Goal: Task Accomplishment & Management: Use online tool/utility

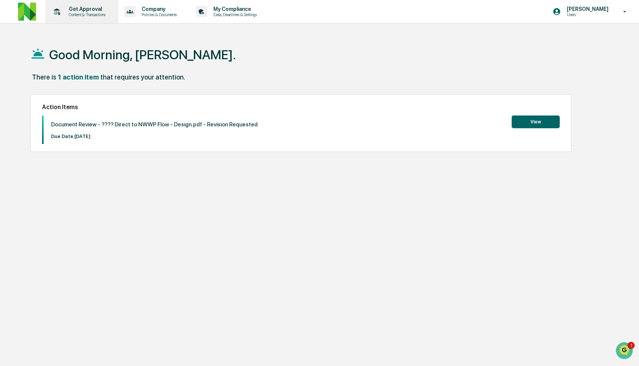
click at [96, 9] on p "Get Approval" at bounding box center [86, 9] width 47 height 6
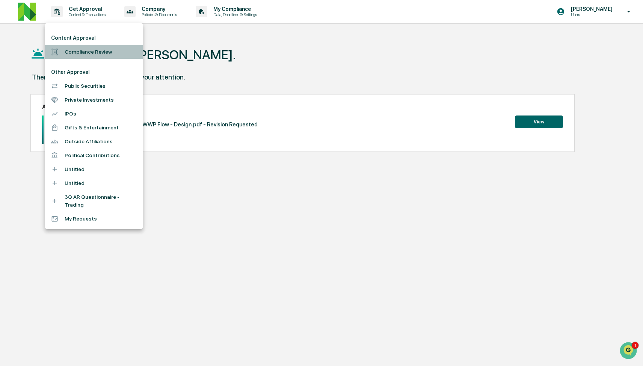
click at [97, 44] on li "Compliance Review" at bounding box center [72, 37] width 129 height 11
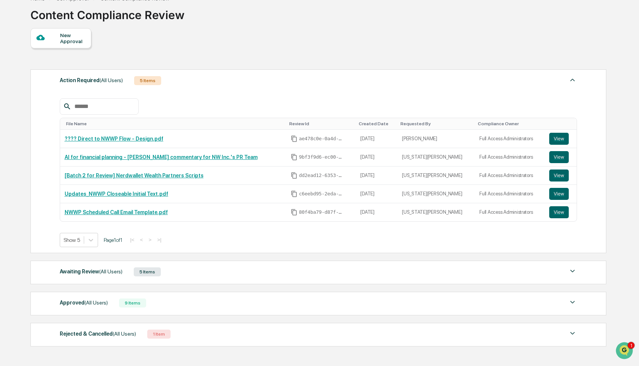
scroll to position [87, 0]
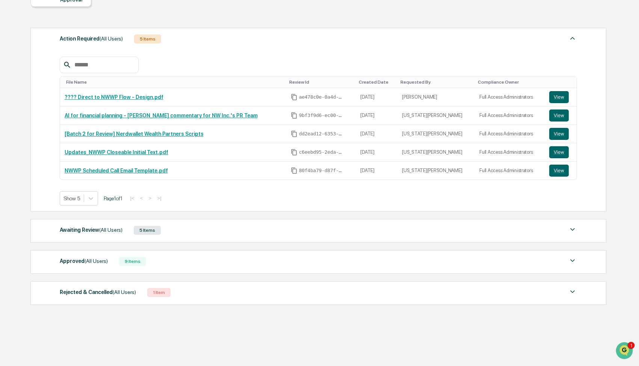
click at [169, 228] on div "Awaiting Review (All Users) 5 Items" at bounding box center [318, 230] width 517 height 11
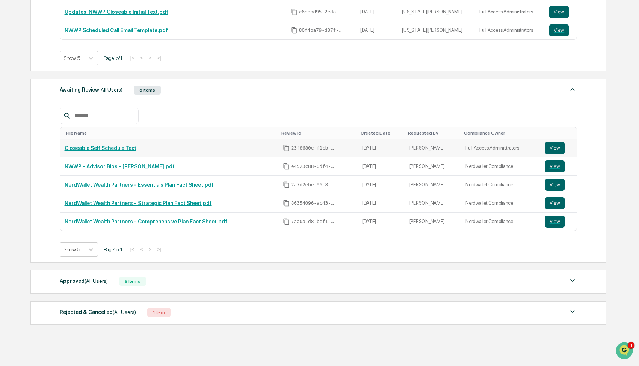
scroll to position [227, 0]
click at [106, 282] on span "(All Users)" at bounding box center [95, 281] width 23 height 6
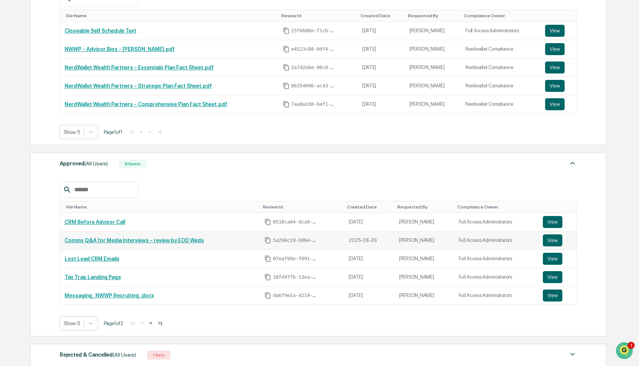
scroll to position [348, 0]
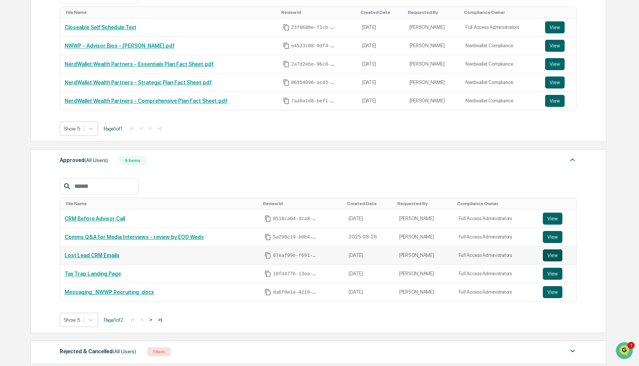
click at [557, 257] on button "View" at bounding box center [552, 256] width 20 height 12
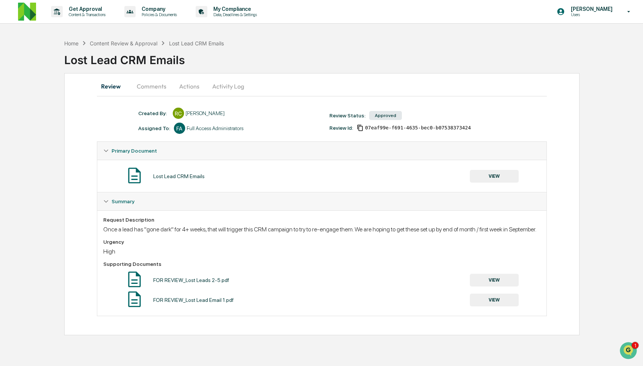
click at [137, 84] on button "Comments" at bounding box center [152, 86] width 42 height 18
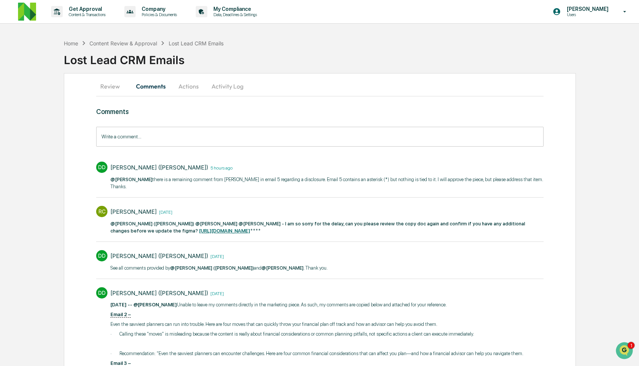
drag, startPoint x: 150, startPoint y: 181, endPoint x: 182, endPoint y: 189, distance: 33.0
click at [182, 189] on p "@Rachel Carlisle there is a remaining comment from Neshie in email 5 regarding …" at bounding box center [326, 183] width 433 height 15
drag, startPoint x: 183, startPoint y: 190, endPoint x: 147, endPoint y: 182, distance: 36.7
click at [147, 182] on p "@Rachel Carlisle there is a remaining comment from Neshie in email 5 regarding …" at bounding box center [326, 183] width 433 height 15
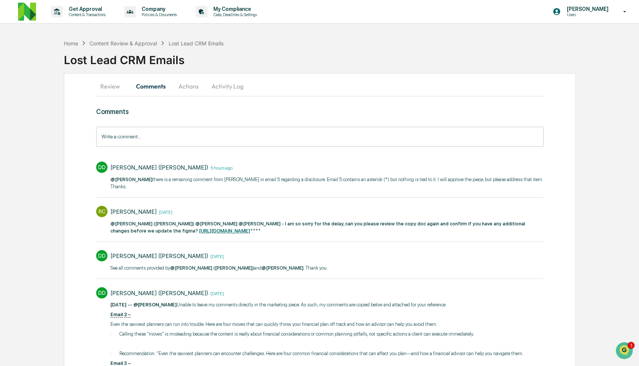
click at [250, 230] on strong "https://docs.google.com/document/d/1TuAU1r2c9N6klhcr7XanyfERip-wnt4OWV1DoTZjg4c…" at bounding box center [224, 231] width 51 height 6
click at [150, 44] on div "Content Review & Approval" at bounding box center [123, 43] width 68 height 6
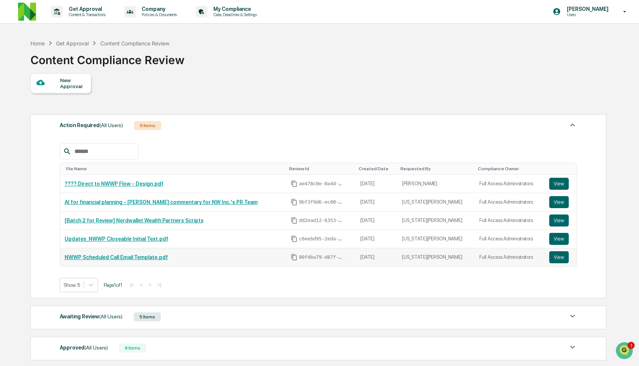
scroll to position [87, 0]
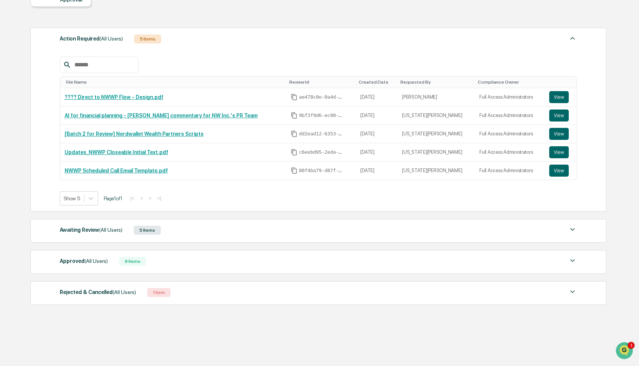
click at [200, 267] on div "Approved (All Users) 9 Items File Name Review Id Created Date Requested By Comp…" at bounding box center [317, 262] width 575 height 24
click at [202, 261] on div "Approved (All Users) 9 Items" at bounding box center [318, 261] width 517 height 11
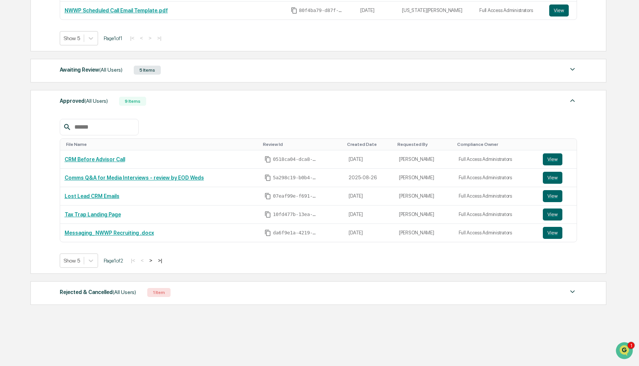
scroll to position [247, 0]
click at [554, 158] on button "View" at bounding box center [552, 160] width 20 height 12
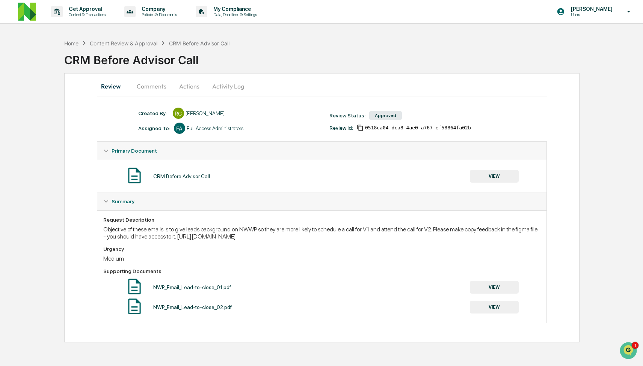
click at [190, 87] on button "Actions" at bounding box center [189, 86] width 34 height 18
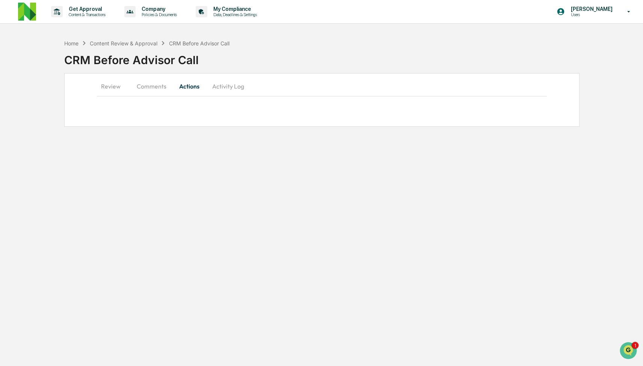
click at [153, 87] on button "Comments" at bounding box center [152, 86] width 42 height 18
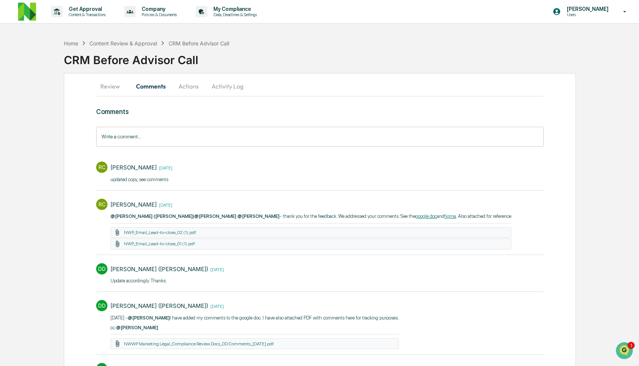
click at [456, 214] on link "figma" at bounding box center [450, 217] width 12 height 6
